Goal: Task Accomplishment & Management: Use online tool/utility

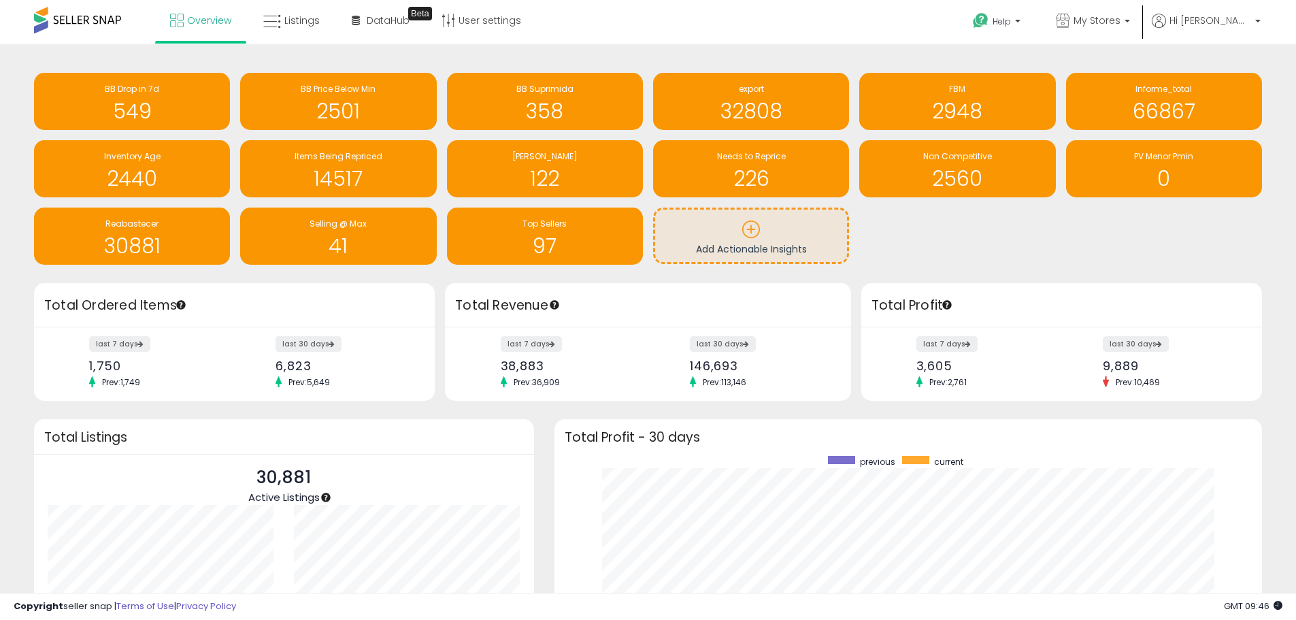
scroll to position [257, 681]
click at [758, 151] on span "Needs to Reprice" at bounding box center [751, 156] width 69 height 12
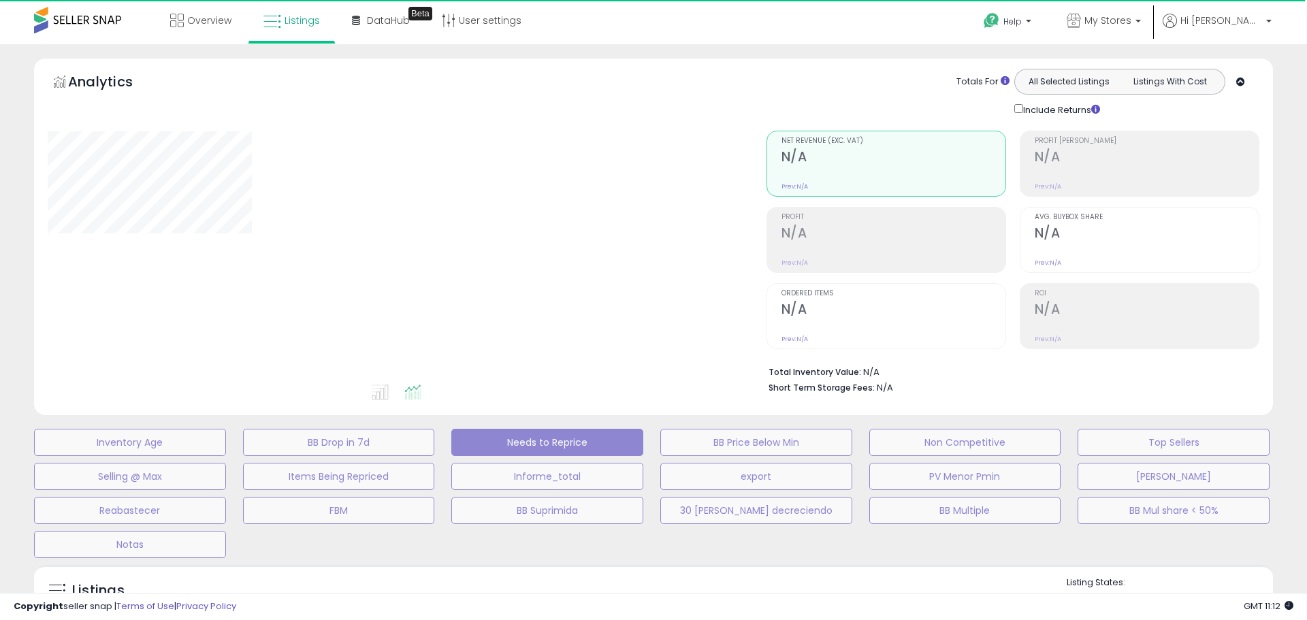
select select "**"
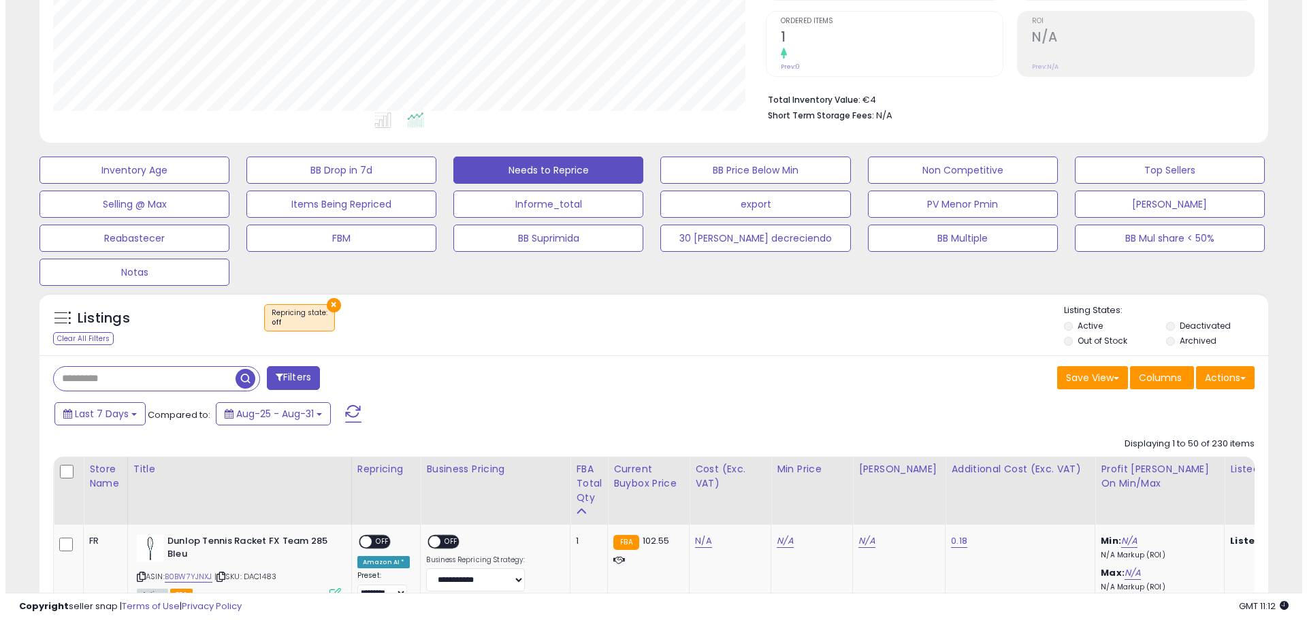
scroll to position [340, 0]
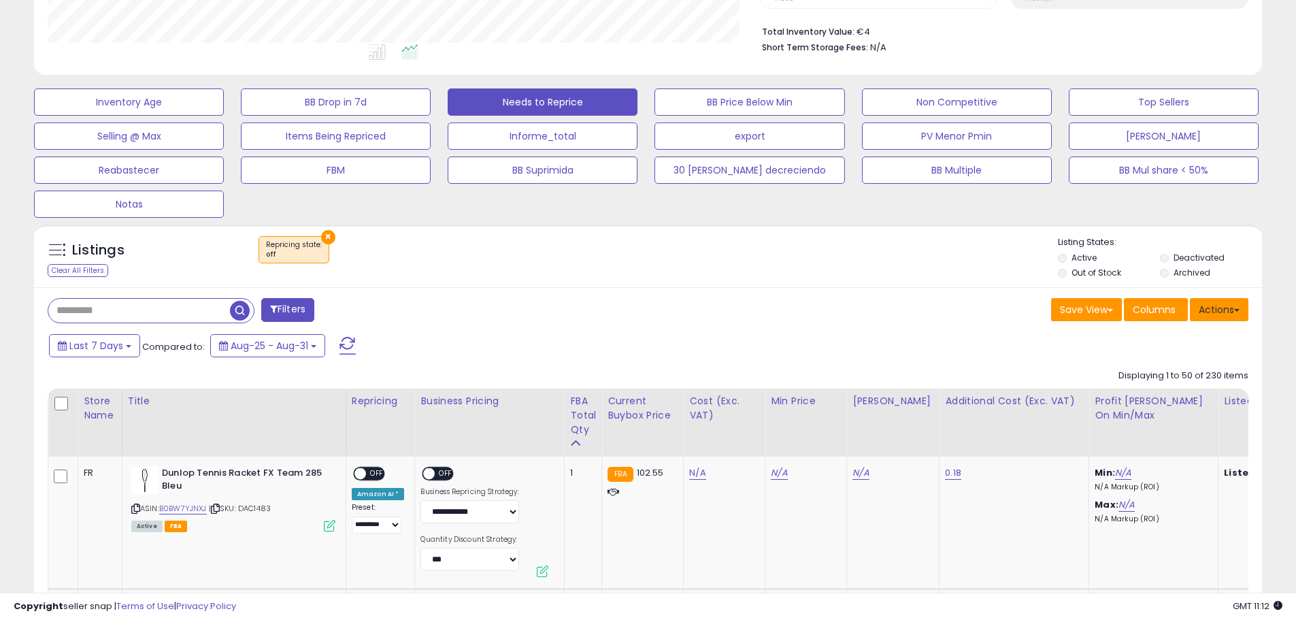
click at [1214, 314] on button "Actions" at bounding box center [1219, 309] width 59 height 23
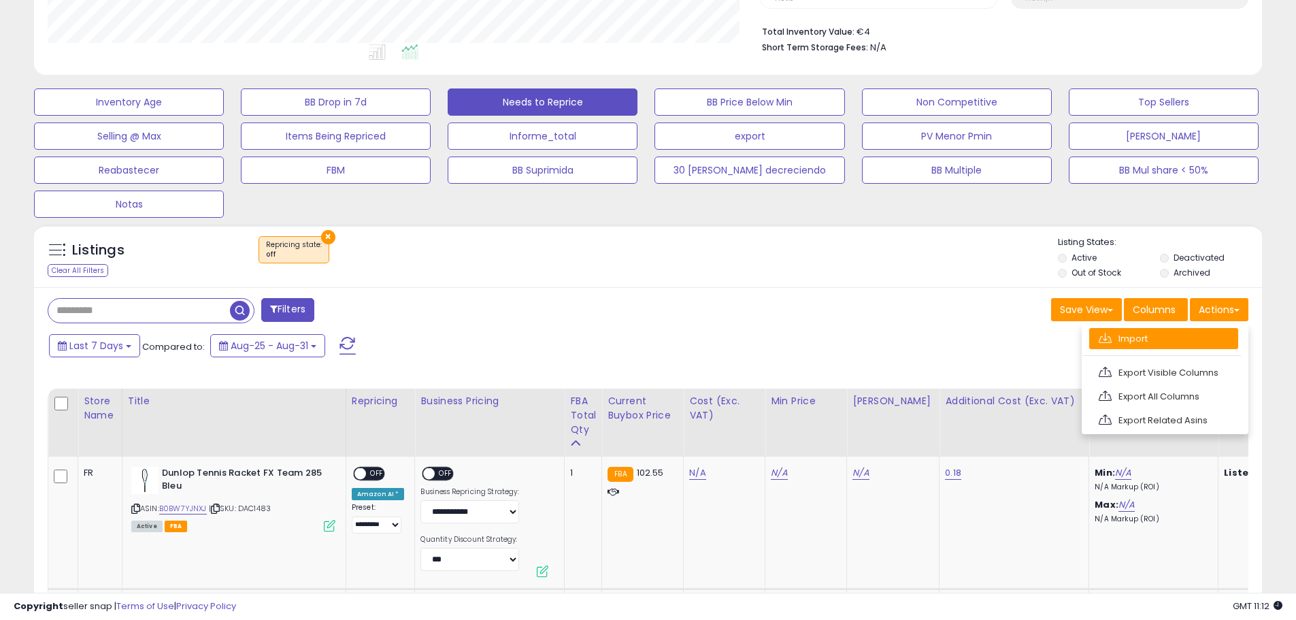
click at [1153, 342] on link "Import" at bounding box center [1164, 338] width 149 height 21
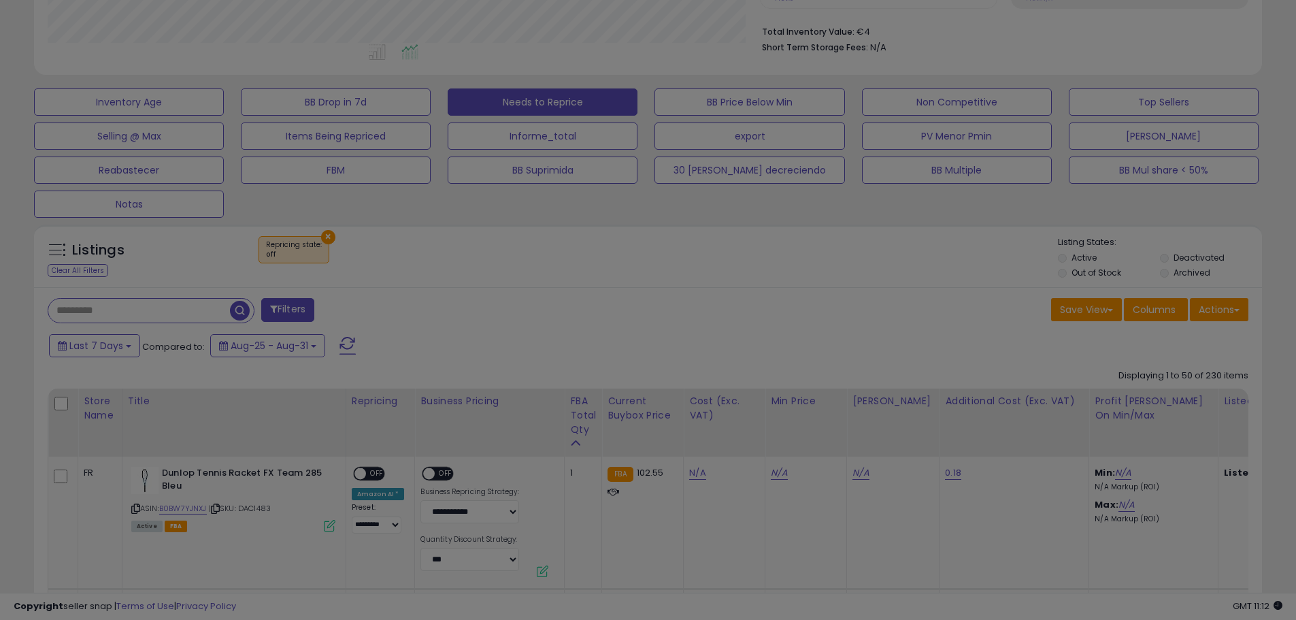
scroll to position [279, 719]
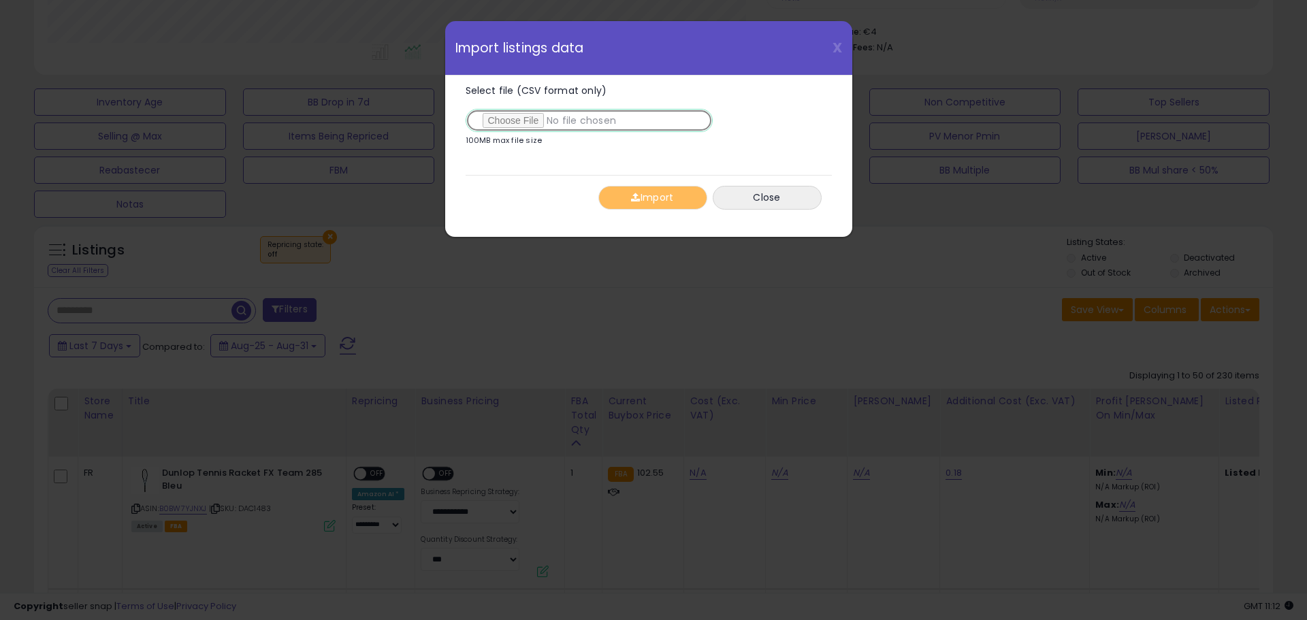
click at [548, 120] on input "Select file (CSV format only)" at bounding box center [588, 120] width 247 height 23
type input "**********"
click at [672, 201] on button "Import" at bounding box center [652, 198] width 109 height 24
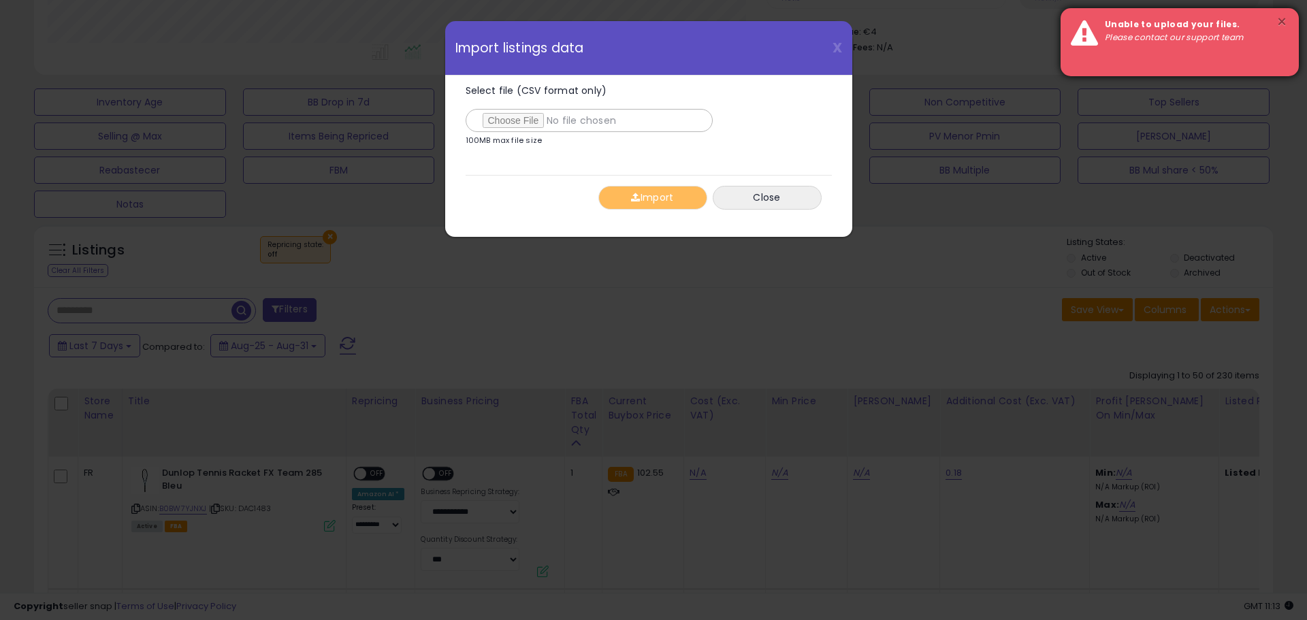
click at [1280, 20] on button "×" at bounding box center [1281, 22] width 11 height 17
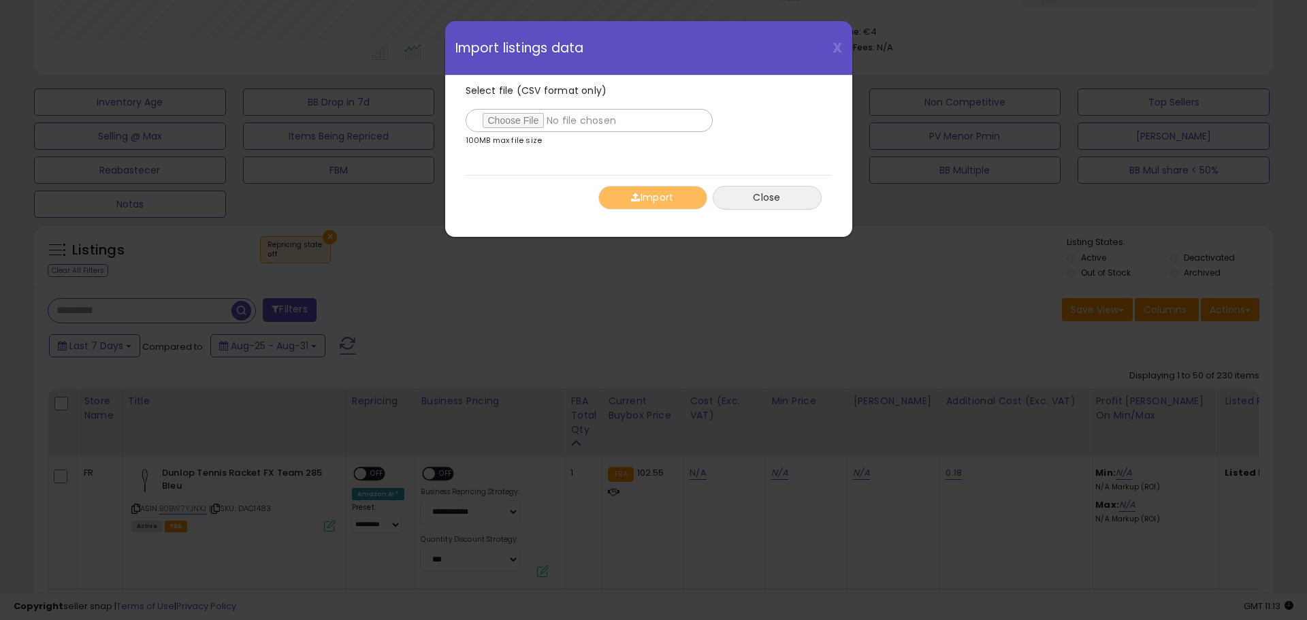
click at [768, 192] on button "Close" at bounding box center [766, 198] width 109 height 24
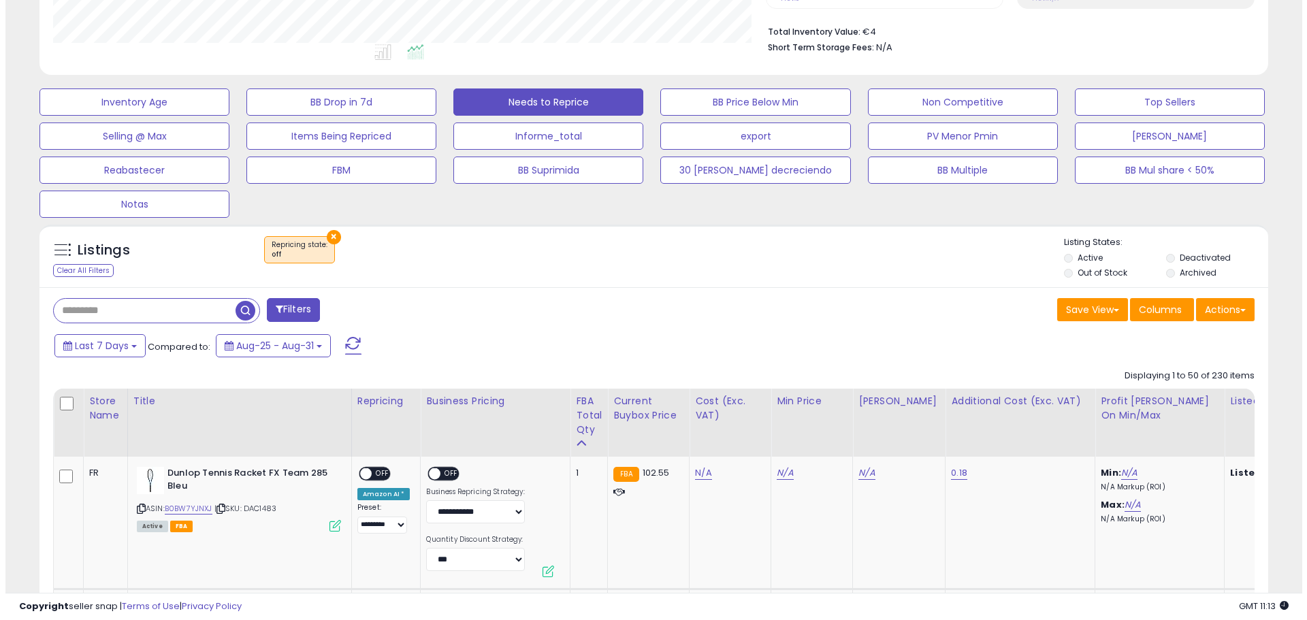
scroll to position [680234, 679800]
click at [1224, 307] on button "Actions" at bounding box center [1219, 309] width 59 height 23
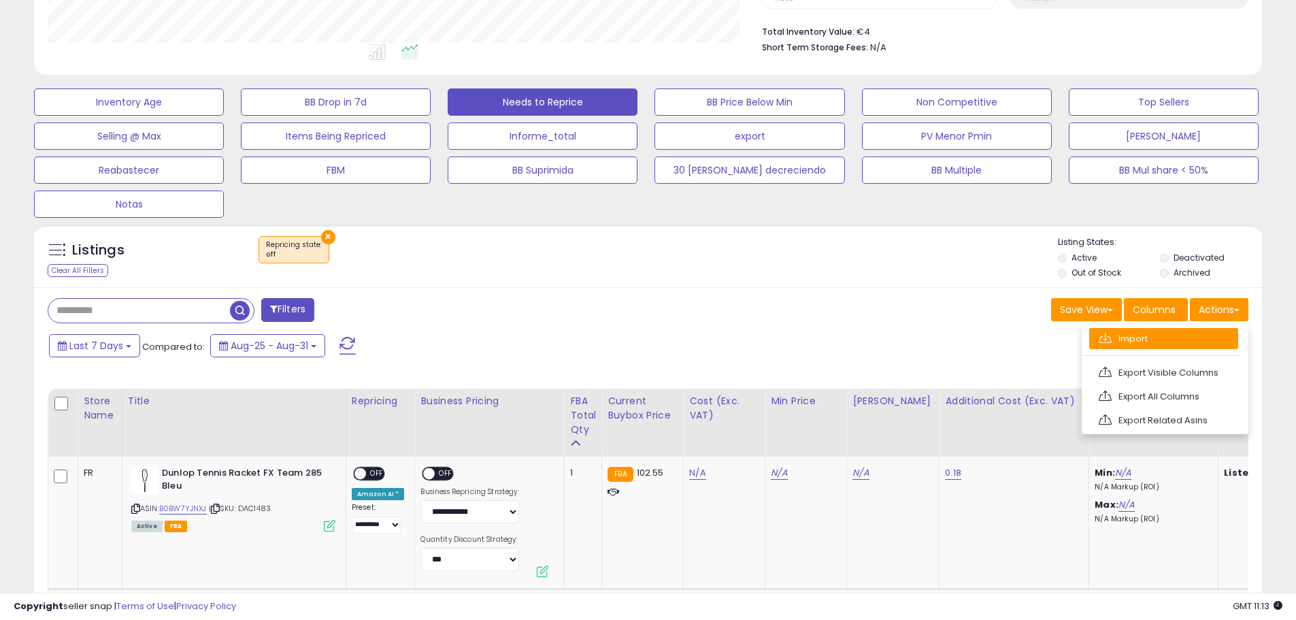
click at [1131, 340] on link "Import" at bounding box center [1164, 338] width 149 height 21
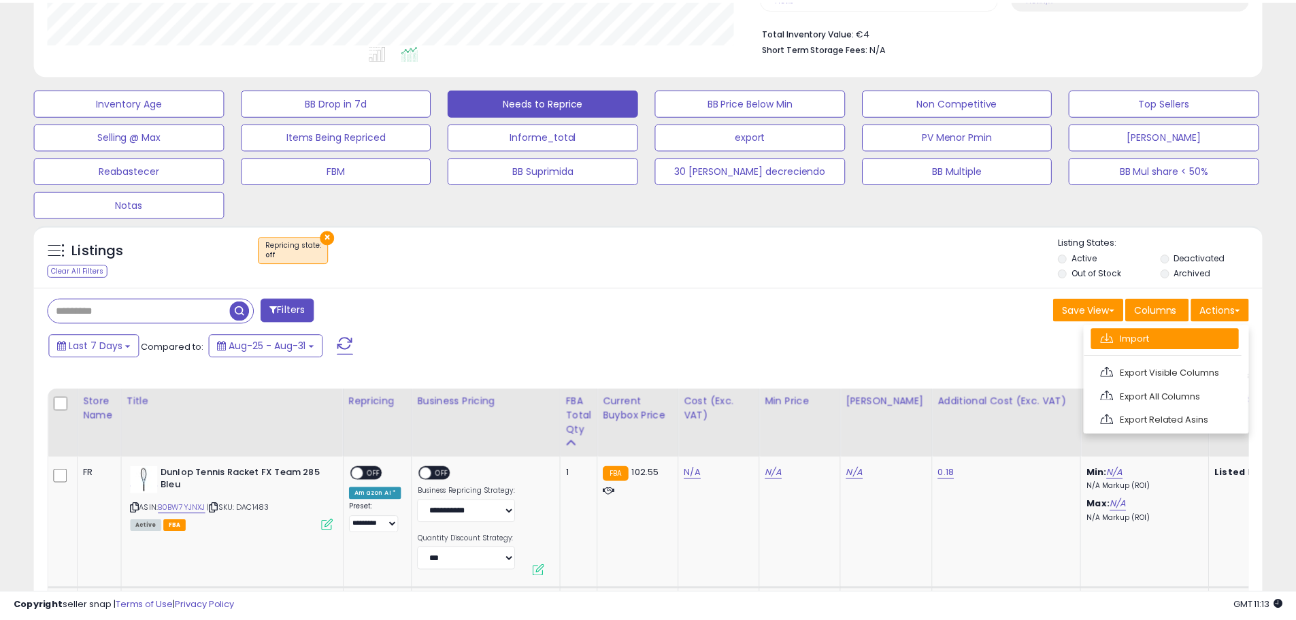
scroll to position [279, 719]
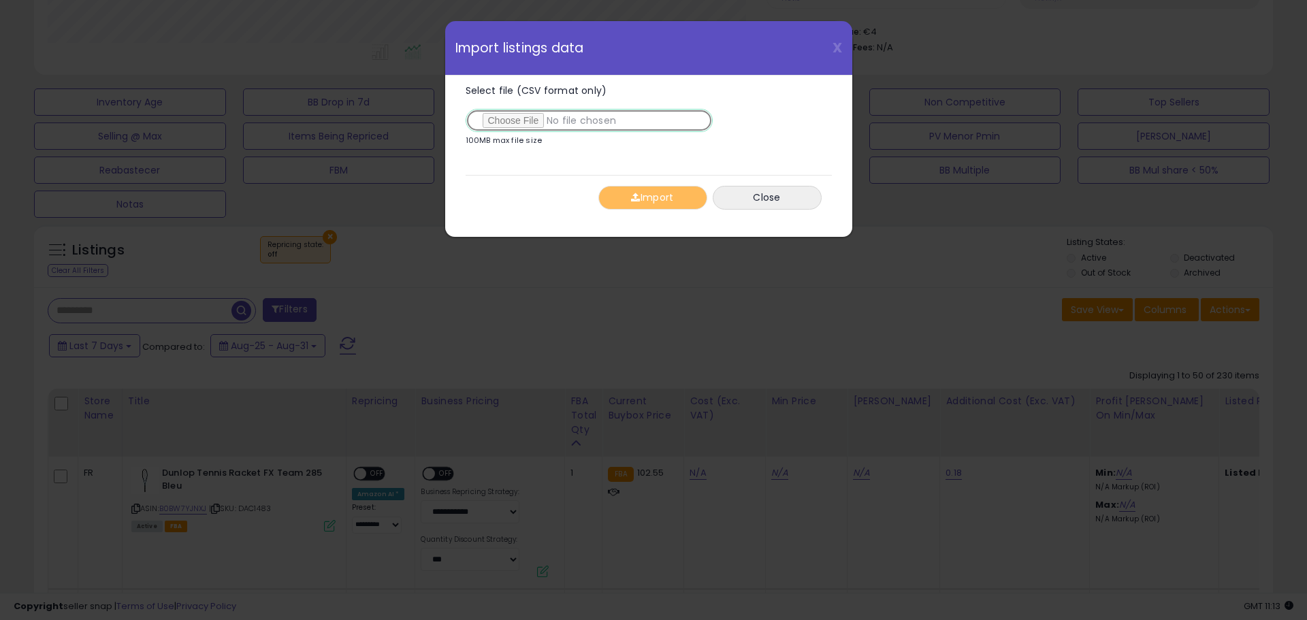
click at [534, 123] on input "Select file (CSV format only)" at bounding box center [588, 120] width 247 height 23
click at [529, 120] on input "Select file (CSV format only)" at bounding box center [588, 120] width 247 height 23
type input "**********"
click at [670, 199] on button "Import" at bounding box center [652, 198] width 109 height 24
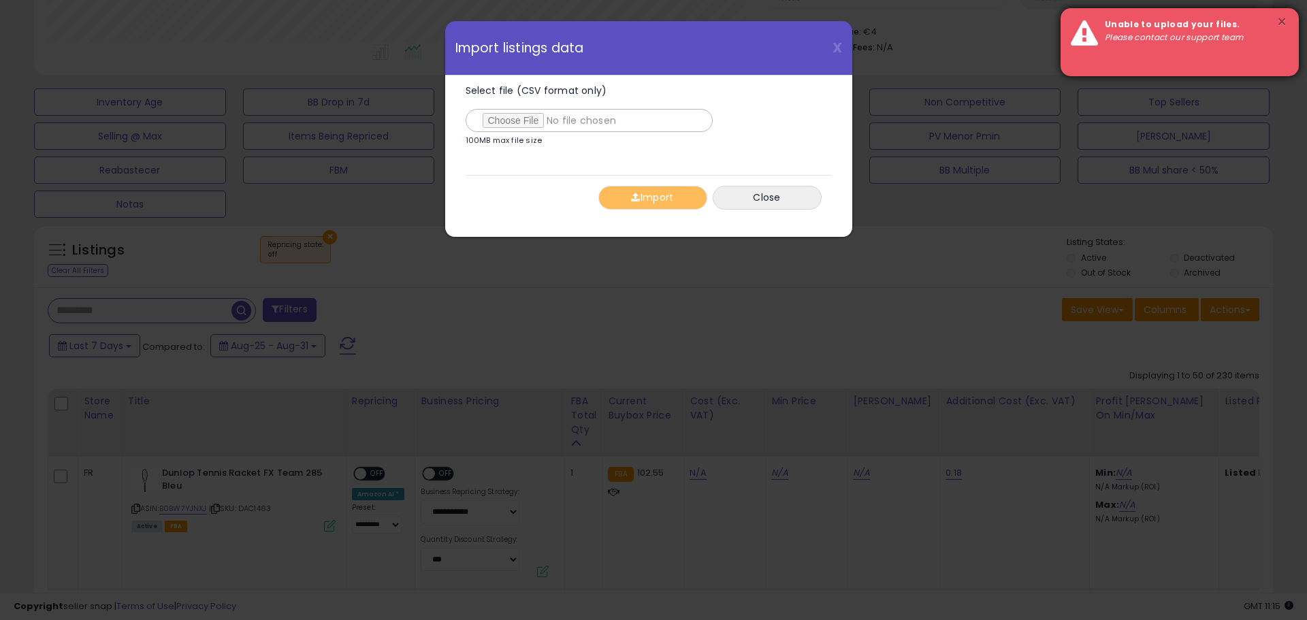
click at [1282, 20] on button "×" at bounding box center [1281, 22] width 11 height 17
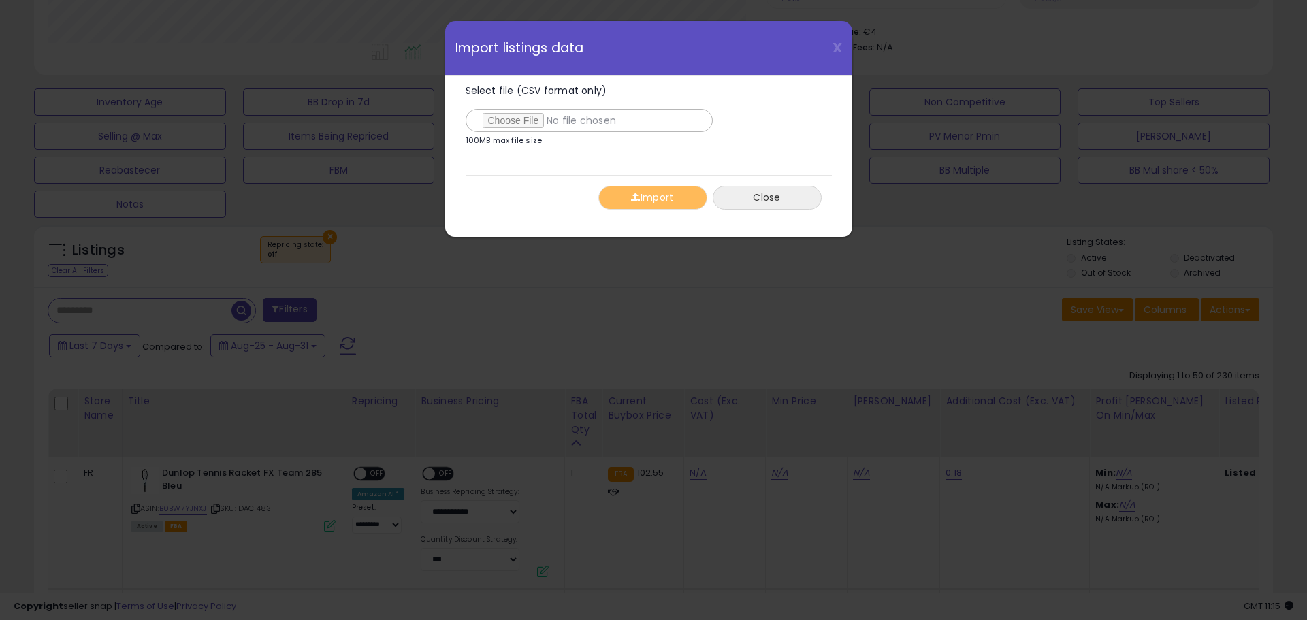
click at [792, 203] on button "Close" at bounding box center [766, 198] width 109 height 24
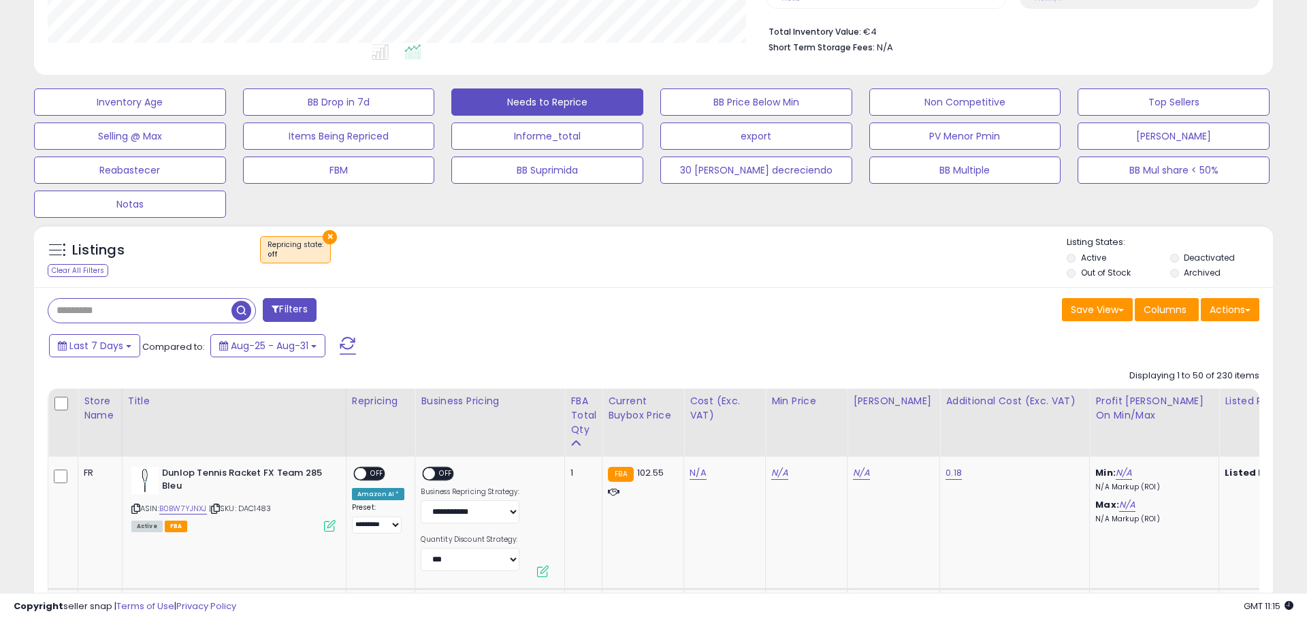
scroll to position [680234, 679800]
click at [1205, 309] on button "Actions" at bounding box center [1219, 309] width 59 height 23
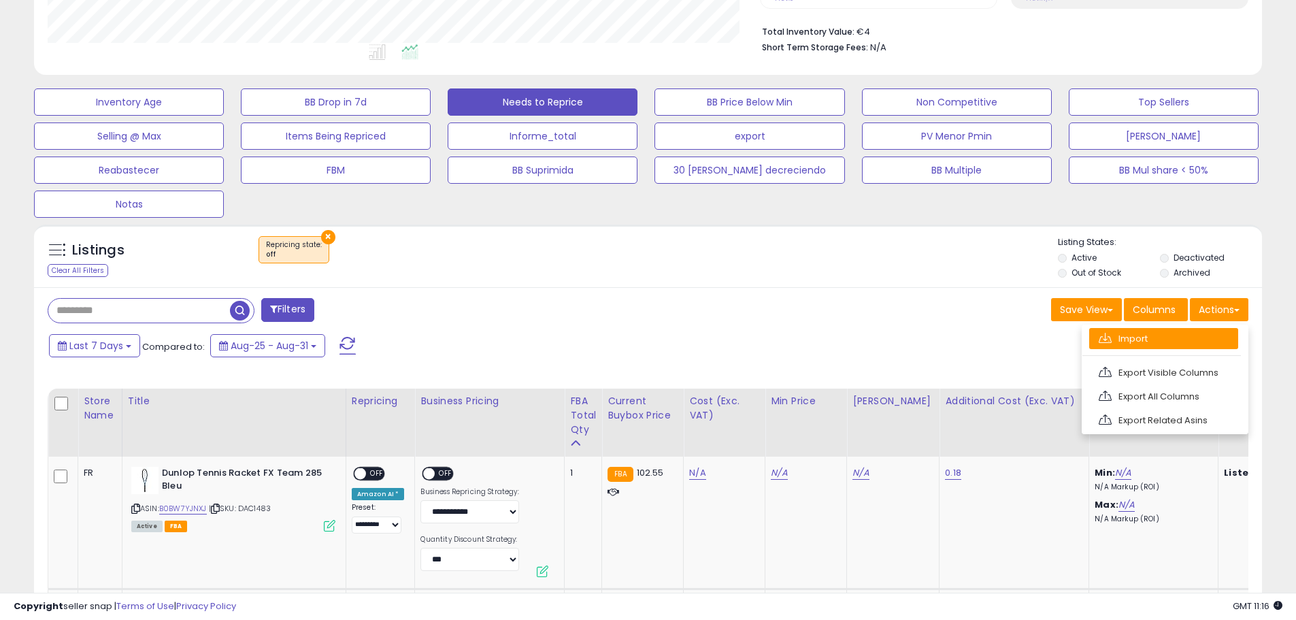
click at [1126, 340] on link "Import" at bounding box center [1164, 338] width 149 height 21
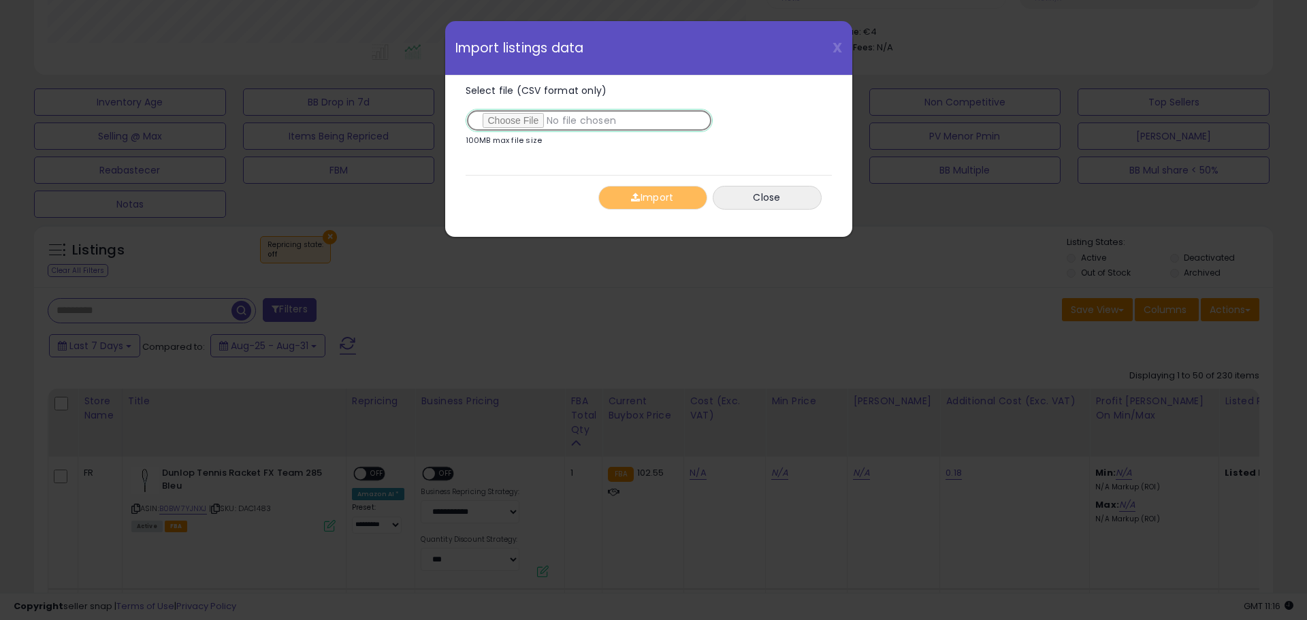
click at [527, 121] on input "Select file (CSV format only)" at bounding box center [588, 120] width 247 height 23
type input "**********"
click at [659, 201] on button "Import" at bounding box center [652, 198] width 109 height 24
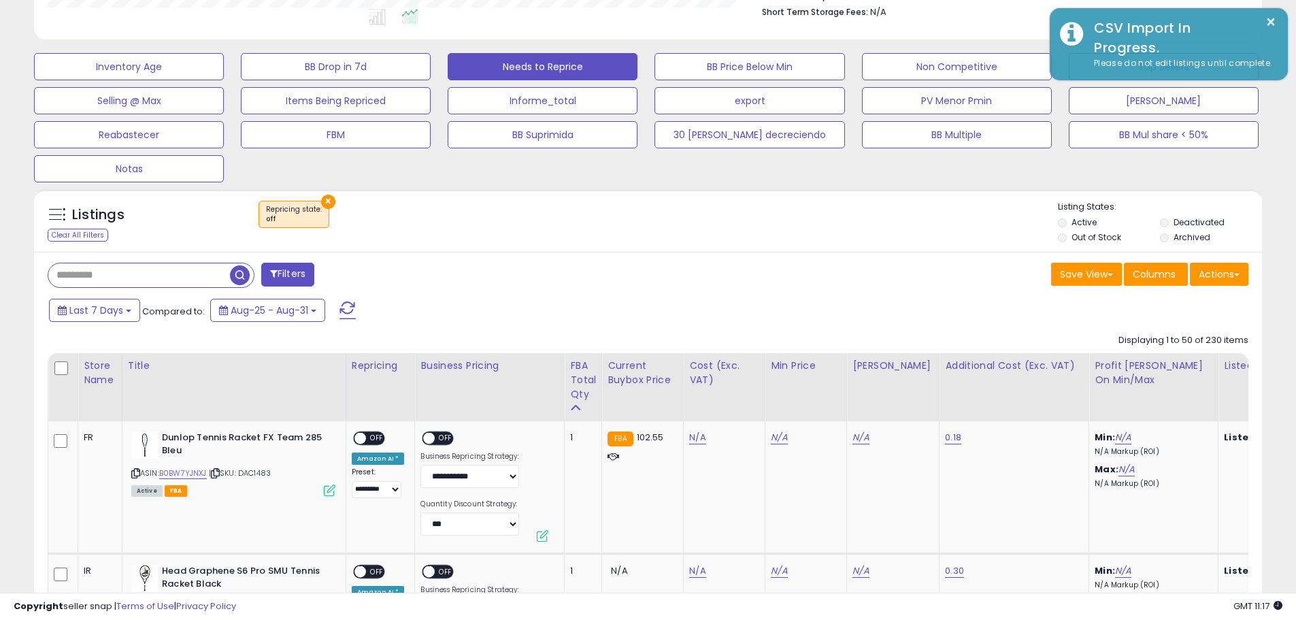
scroll to position [408, 0]
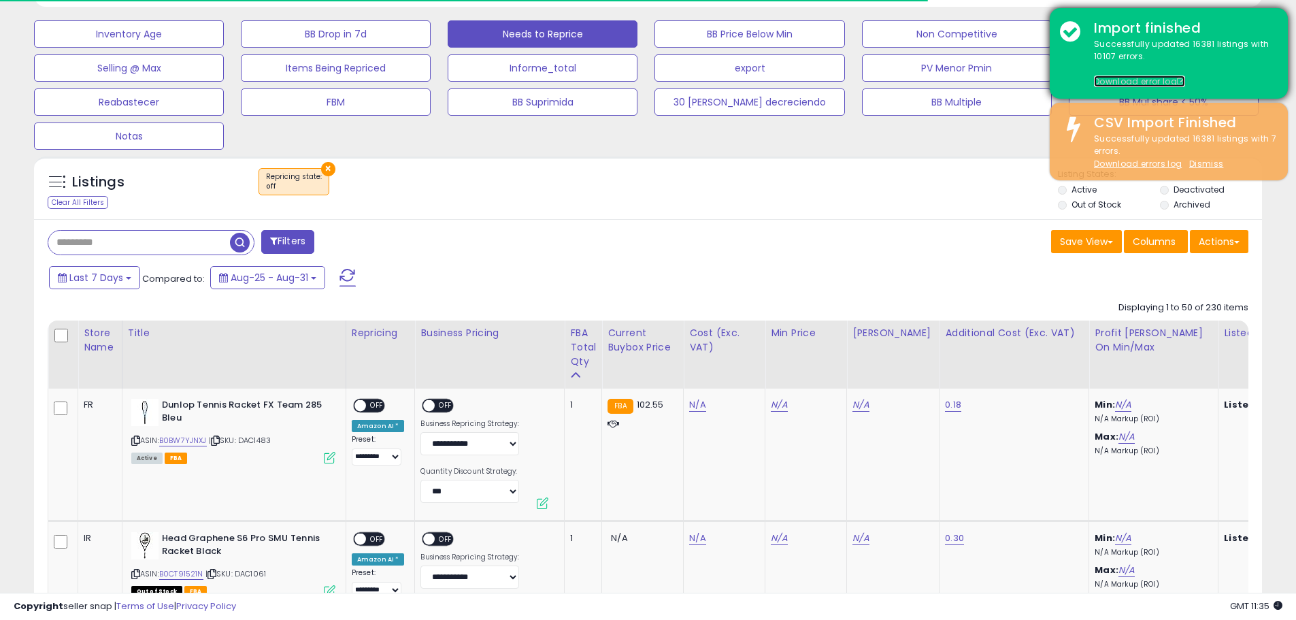
click at [1140, 84] on link "Download error log" at bounding box center [1139, 82] width 91 height 12
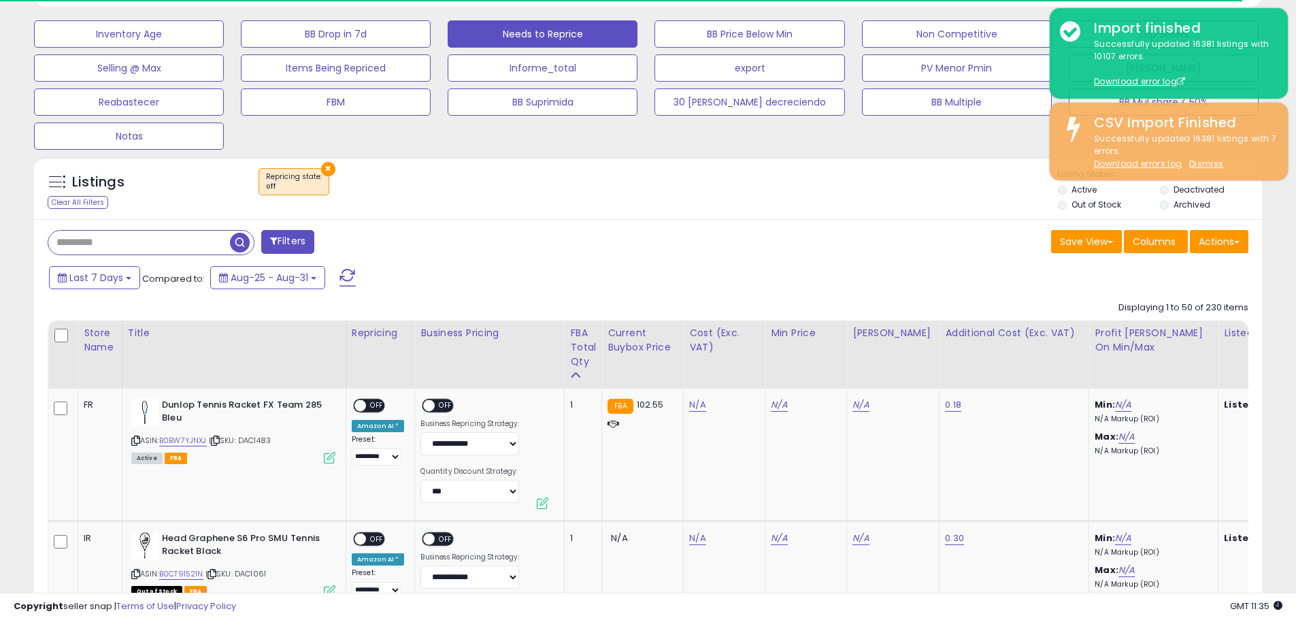
click at [970, 240] on div "Save View Save As New View Update Current View Columns Actions Import Export Vi…" at bounding box center [954, 243] width 611 height 27
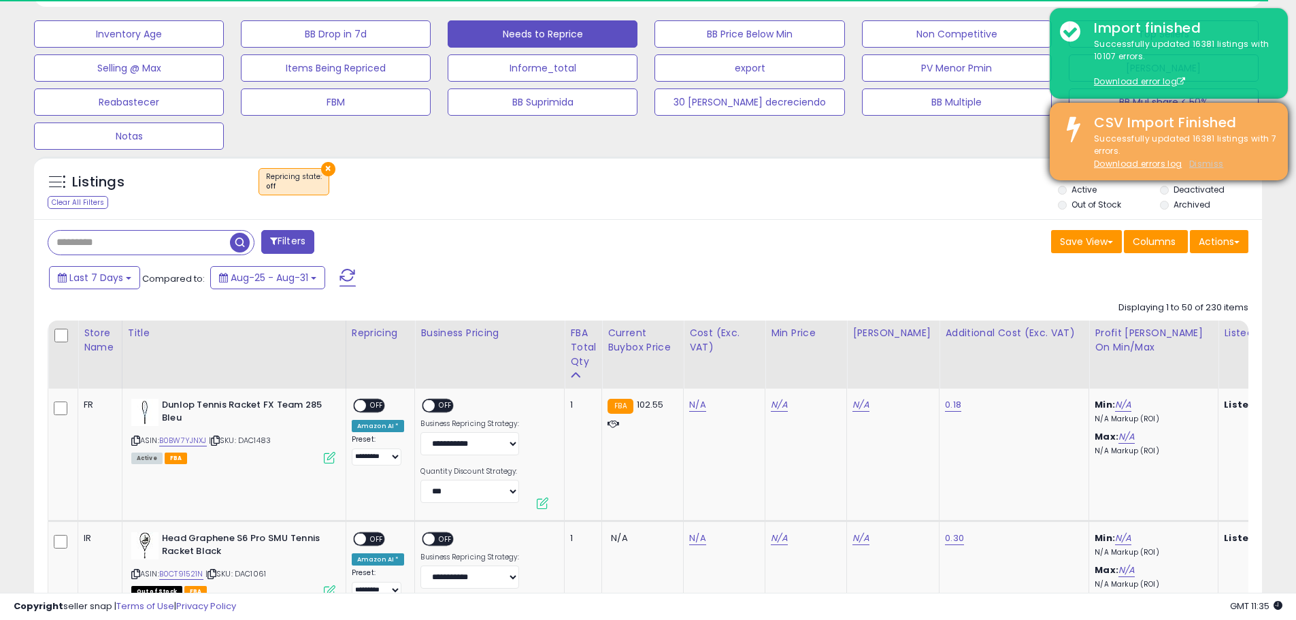
click at [1209, 164] on u "Dismiss" at bounding box center [1207, 164] width 34 height 12
click at [1206, 163] on u "Dismiss" at bounding box center [1207, 164] width 34 height 12
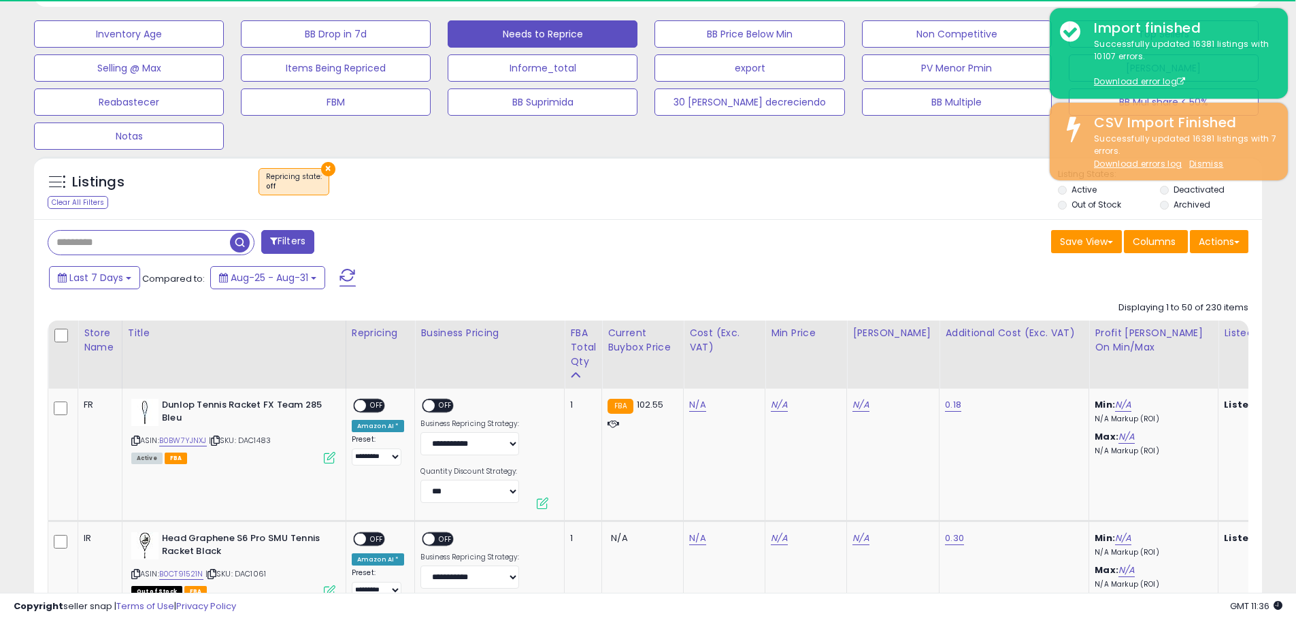
click at [940, 150] on div "Inventory Age BB Drop in 7d Needs to Reprice BB Price Below Min Non Competitive…" at bounding box center [648, 82] width 1262 height 136
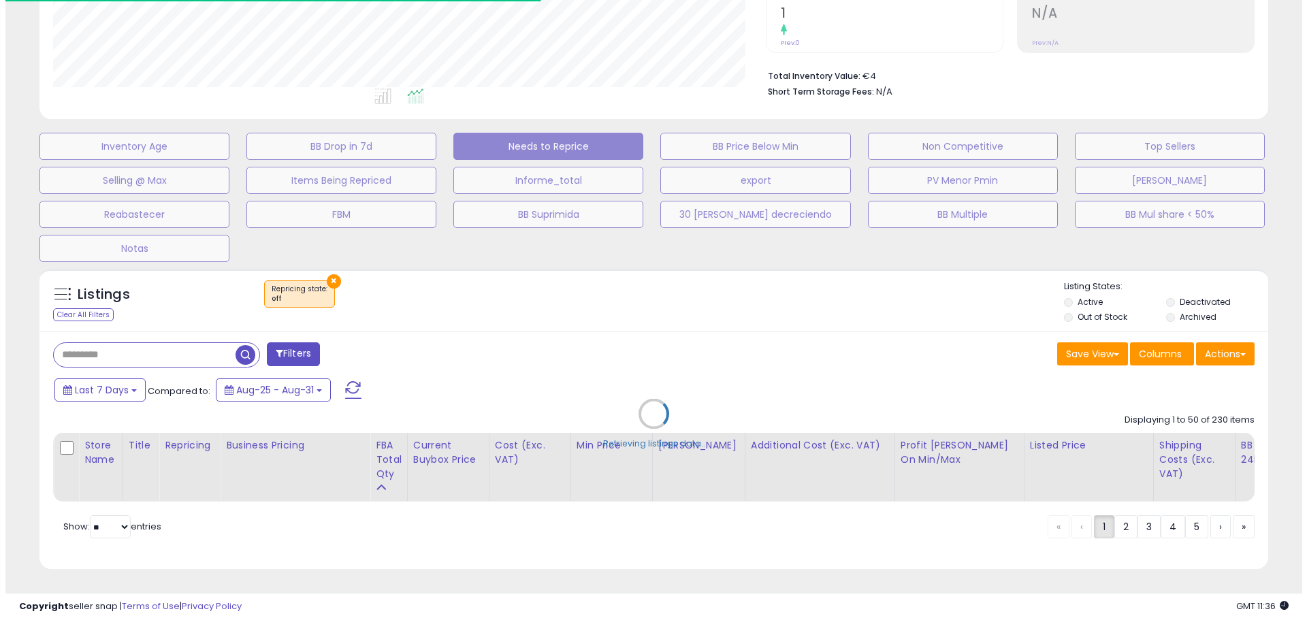
scroll to position [279, 719]
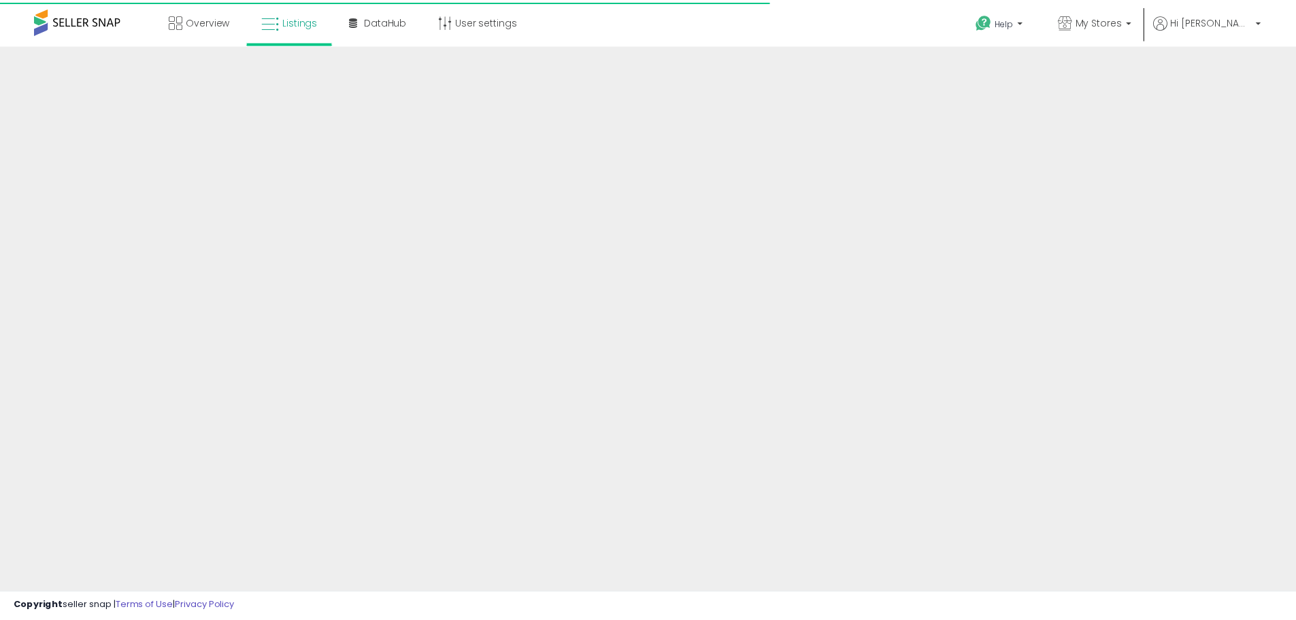
scroll to position [293, 0]
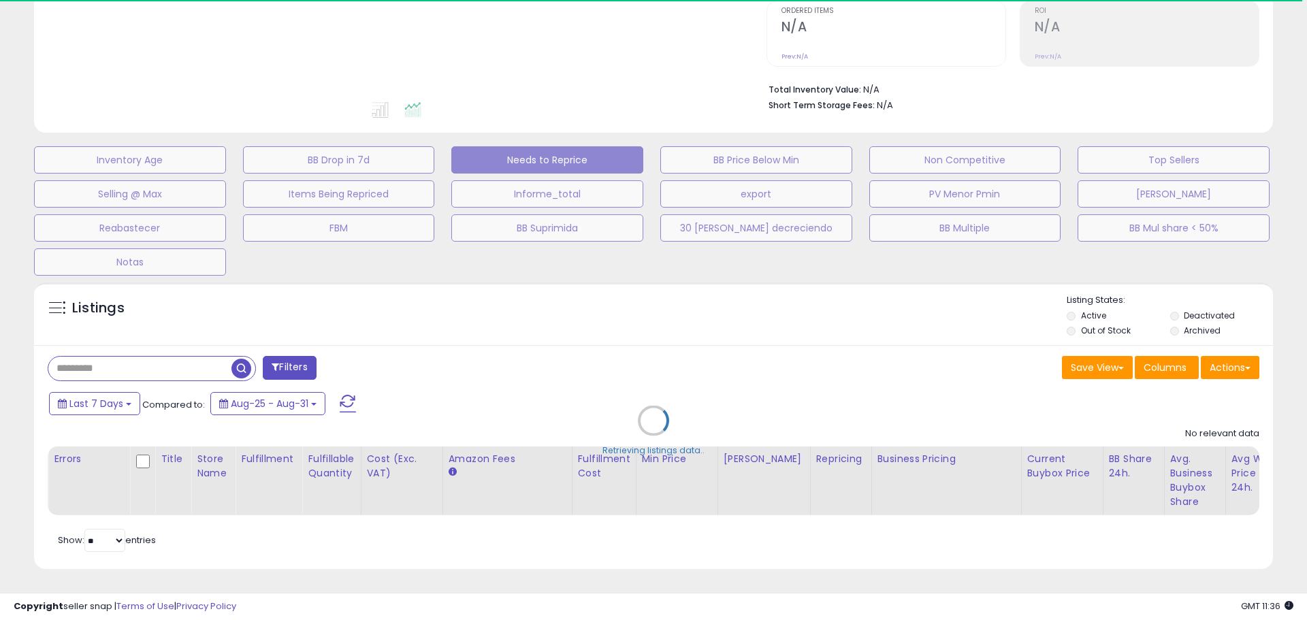
select select "**"
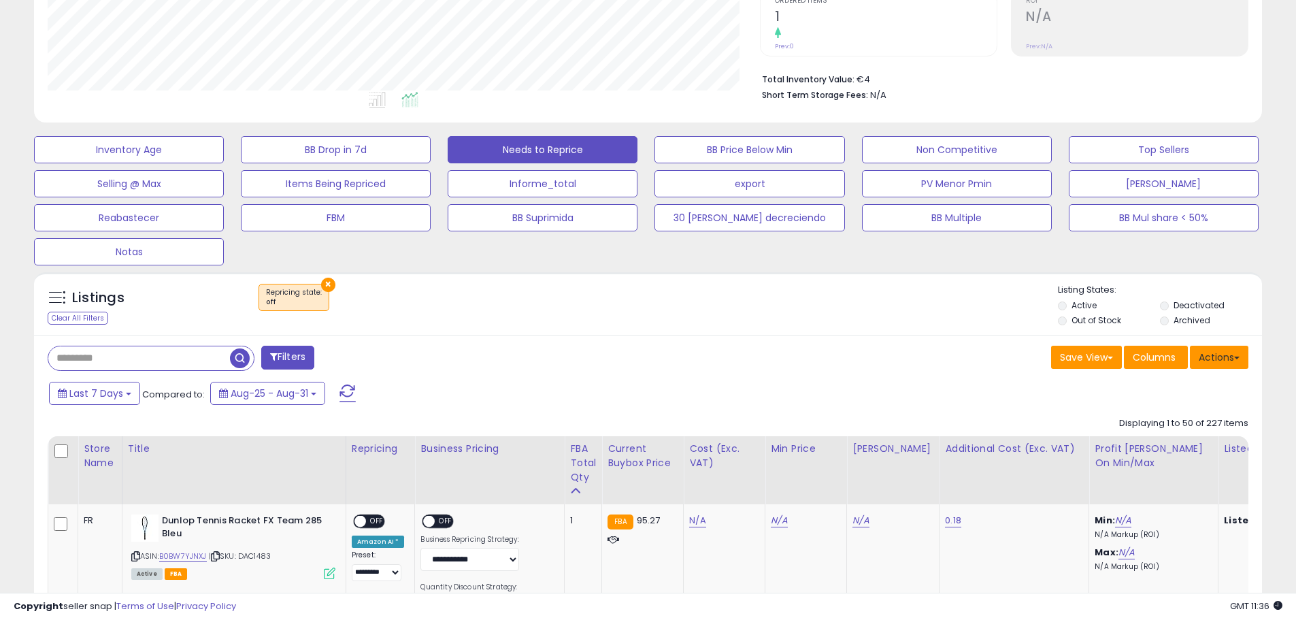
click at [1226, 363] on button "Actions" at bounding box center [1219, 357] width 59 height 23
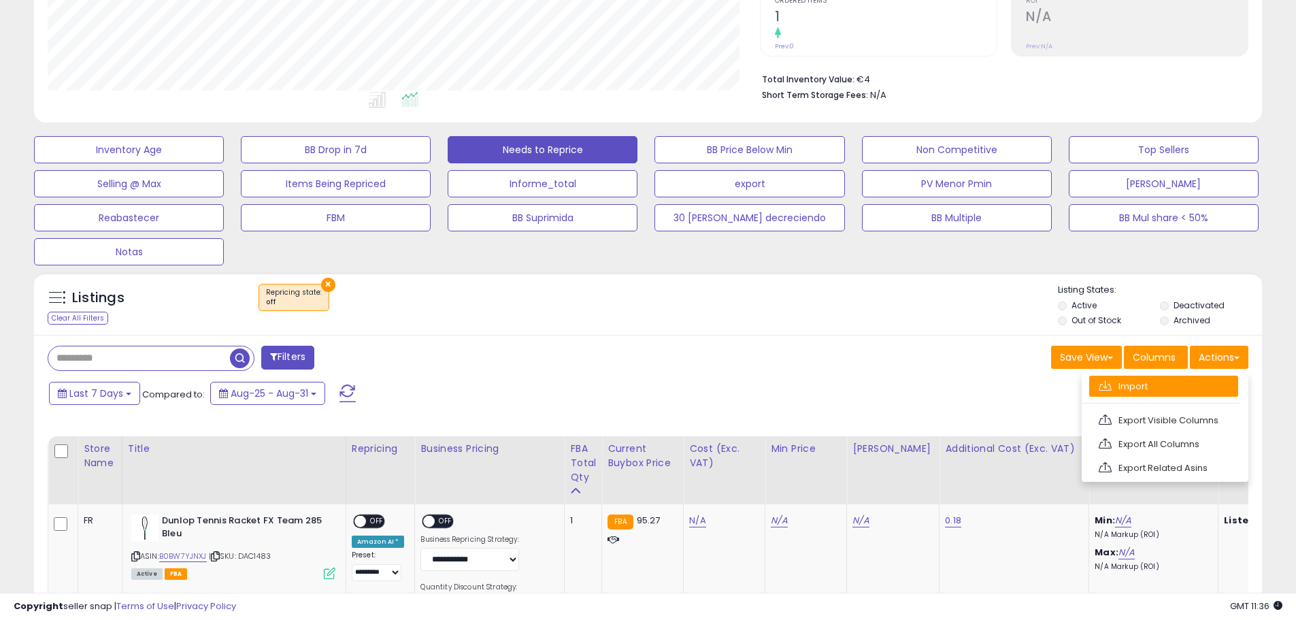
click at [1131, 385] on link "Import" at bounding box center [1164, 386] width 149 height 21
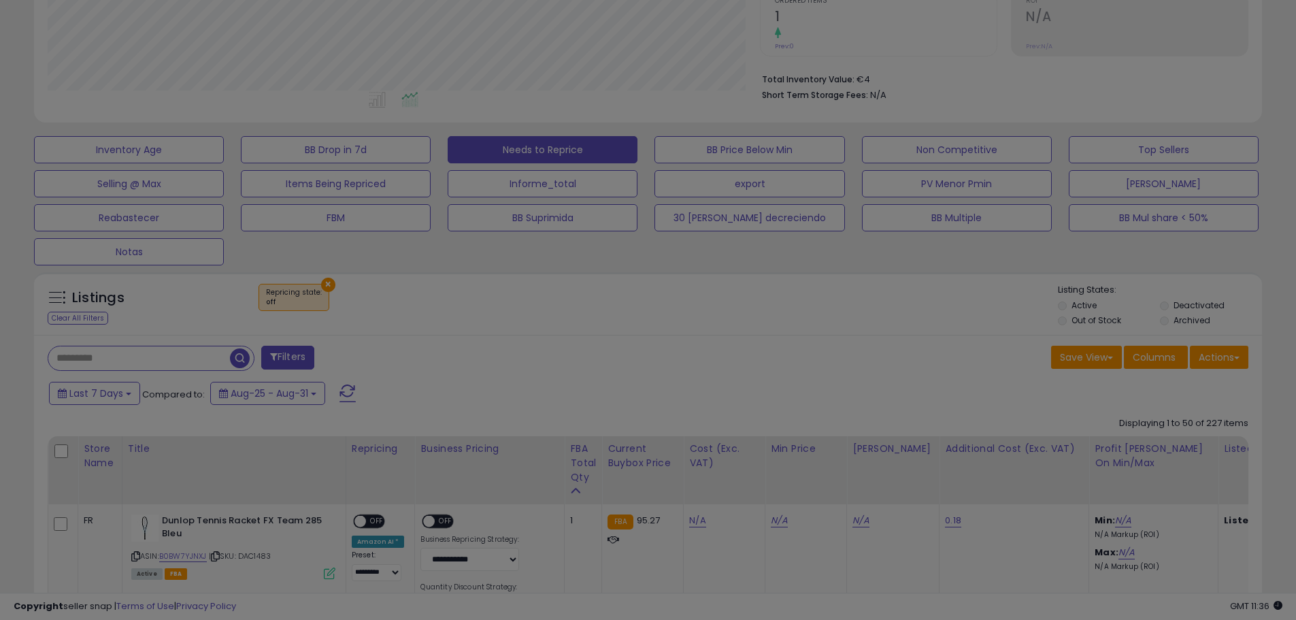
scroll to position [279, 719]
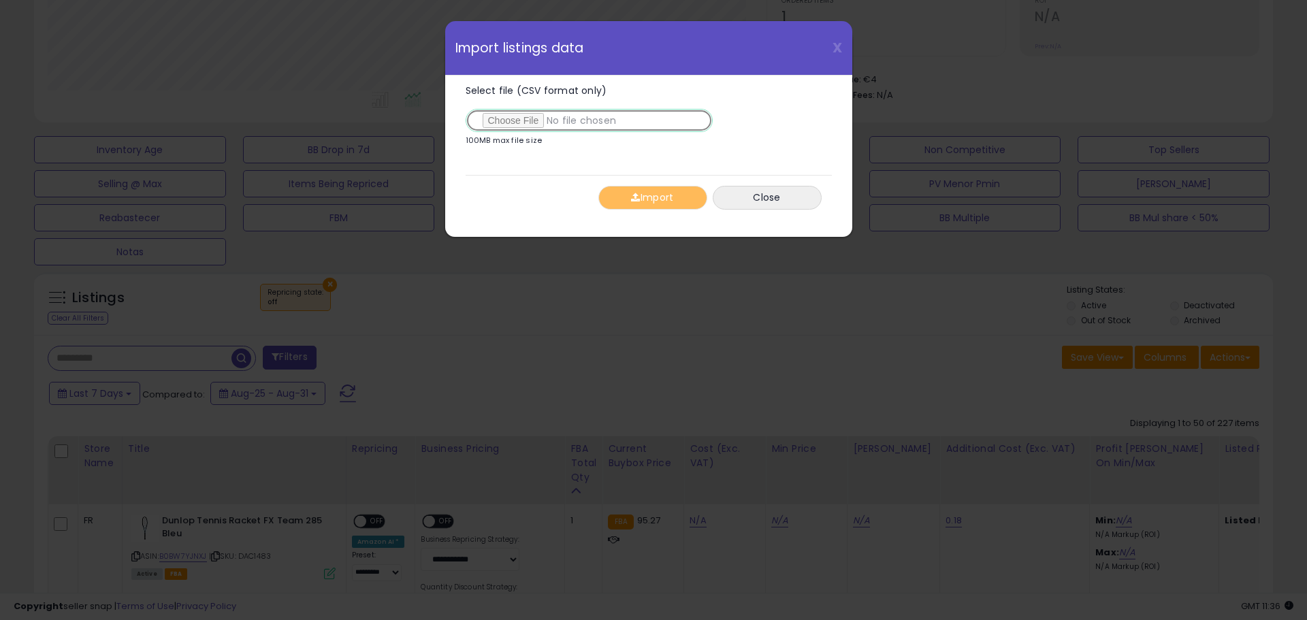
click at [565, 123] on input "Select file (CSV format only)" at bounding box center [588, 120] width 247 height 23
type input "**********"
click at [661, 193] on button "Import" at bounding box center [652, 198] width 109 height 24
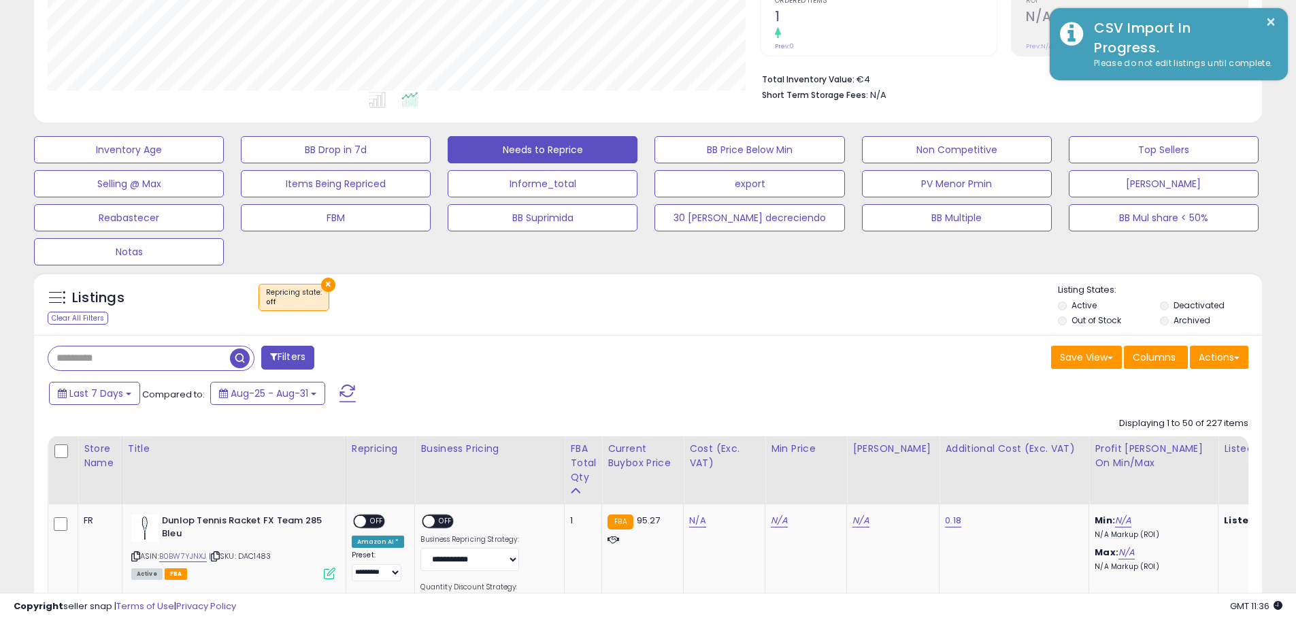
scroll to position [680234, 679800]
